Goal: Ask a question

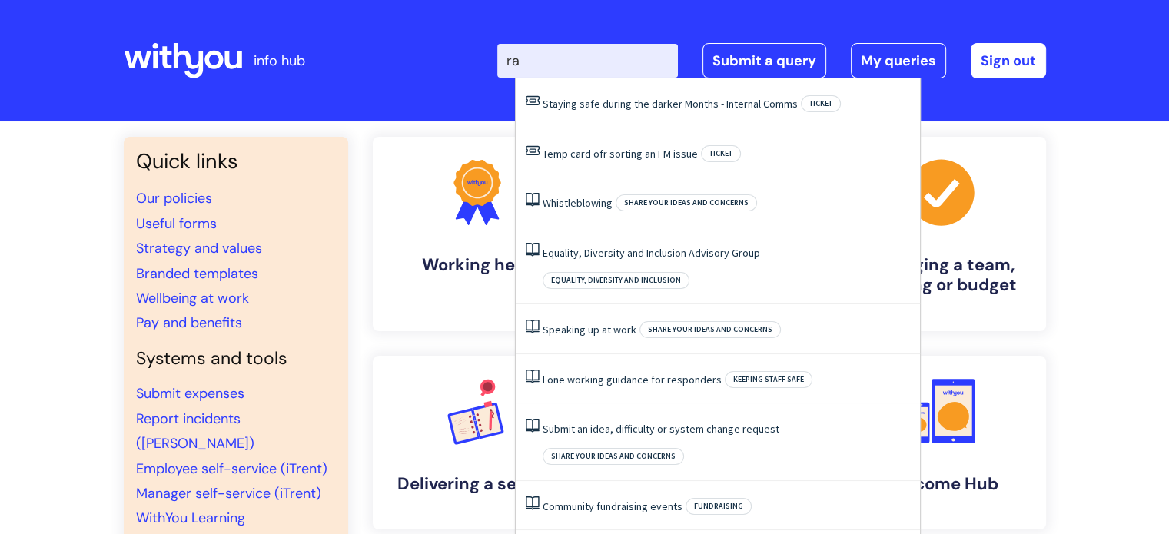
type input "r"
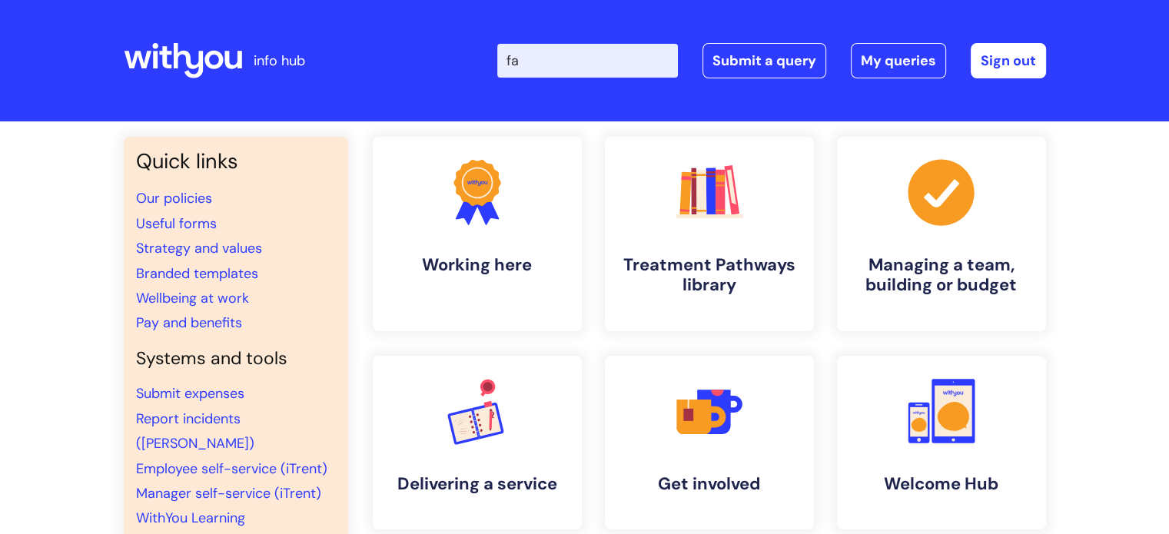
type input "f"
click at [787, 57] on link "Submit a query" at bounding box center [765, 60] width 124 height 35
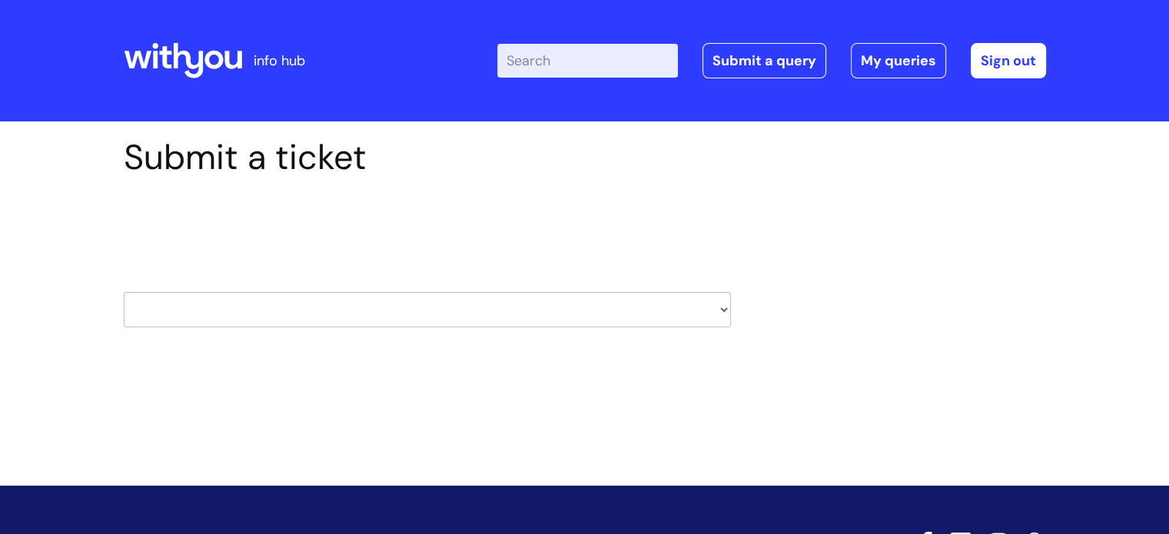
click at [658, 307] on select "HR / People IT and Support Clinical Drug Alerts Finance Accounts Data Support T…" at bounding box center [427, 309] width 607 height 35
select select "property_&_estates"
click at [124, 292] on select "HR / People IT and Support Clinical Drug Alerts Finance Accounts Data Support T…" at bounding box center [427, 309] width 607 height 35
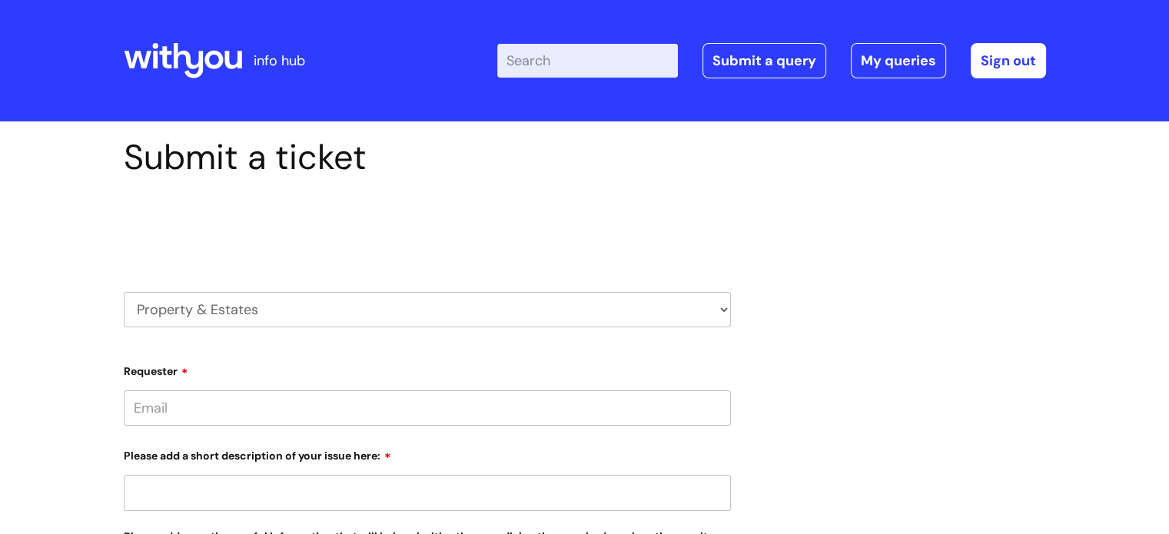
type input "nathan.schwark@wearewithyou.org.uk"
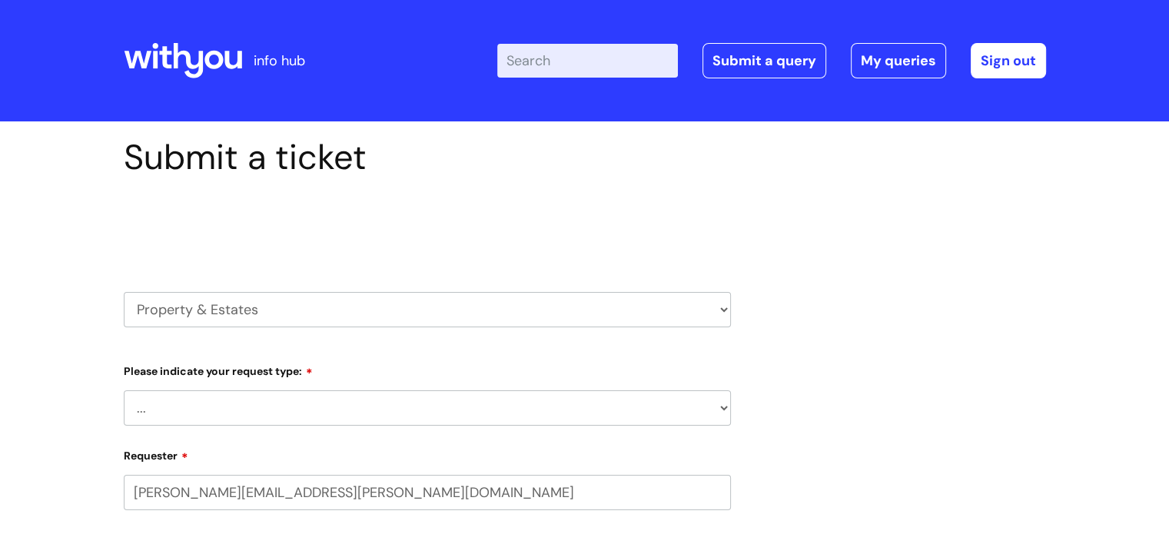
click at [378, 403] on select "... Facilities Support Lease/ Tenancy Agreements Health & Safety and Environmen…" at bounding box center [427, 408] width 607 height 35
